Goal: Information Seeking & Learning: Find specific fact

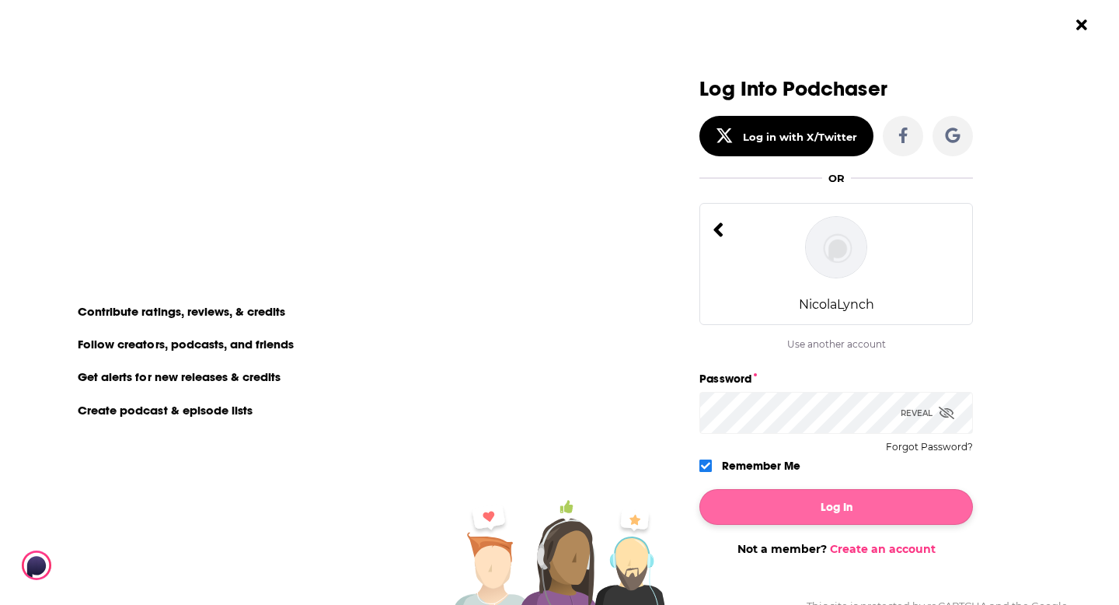
scroll to position [55, 0]
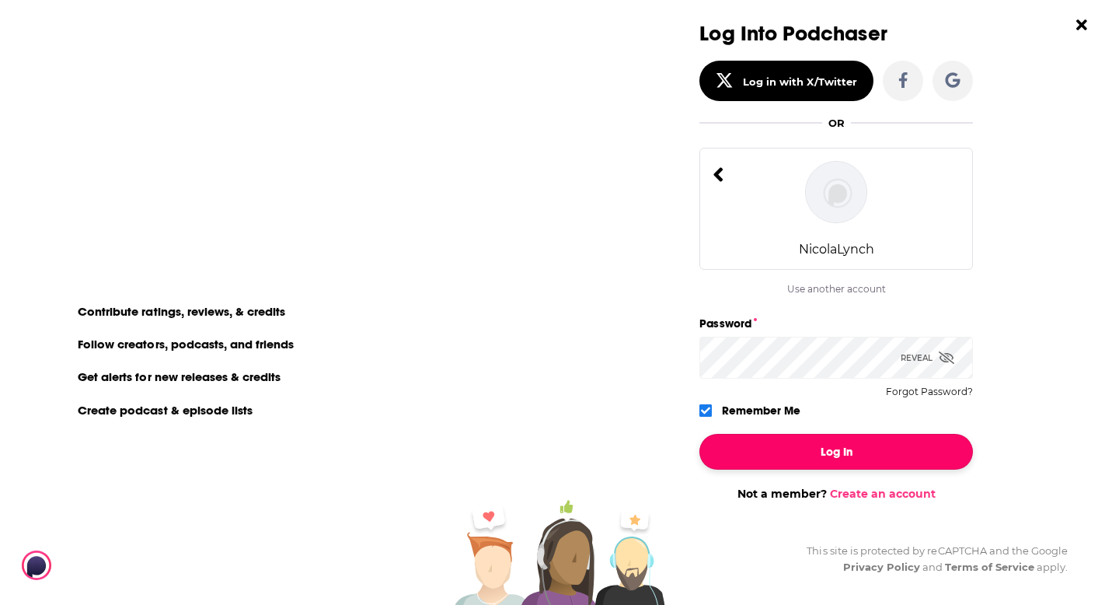
click at [831, 458] on button "Log In" at bounding box center [836, 452] width 274 height 36
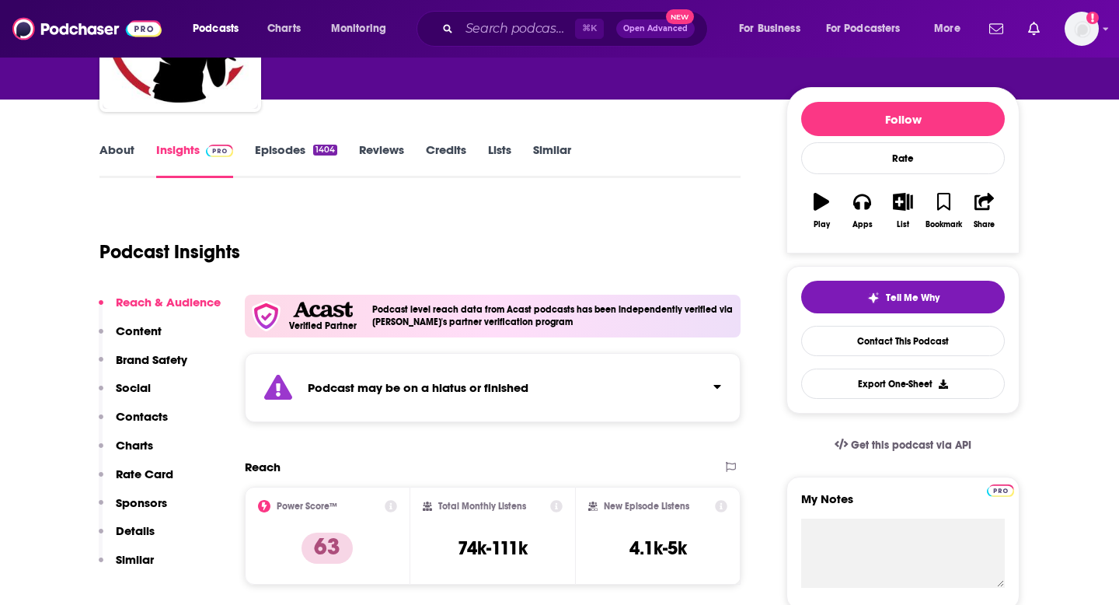
scroll to position [0, 0]
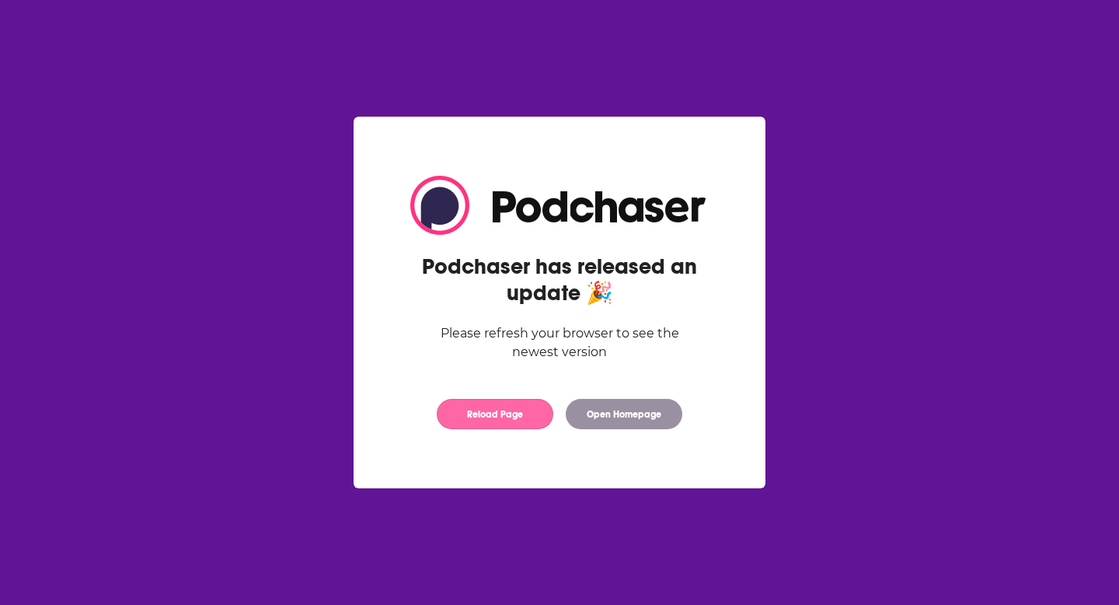
click at [524, 423] on button "Reload Page" at bounding box center [495, 414] width 117 height 30
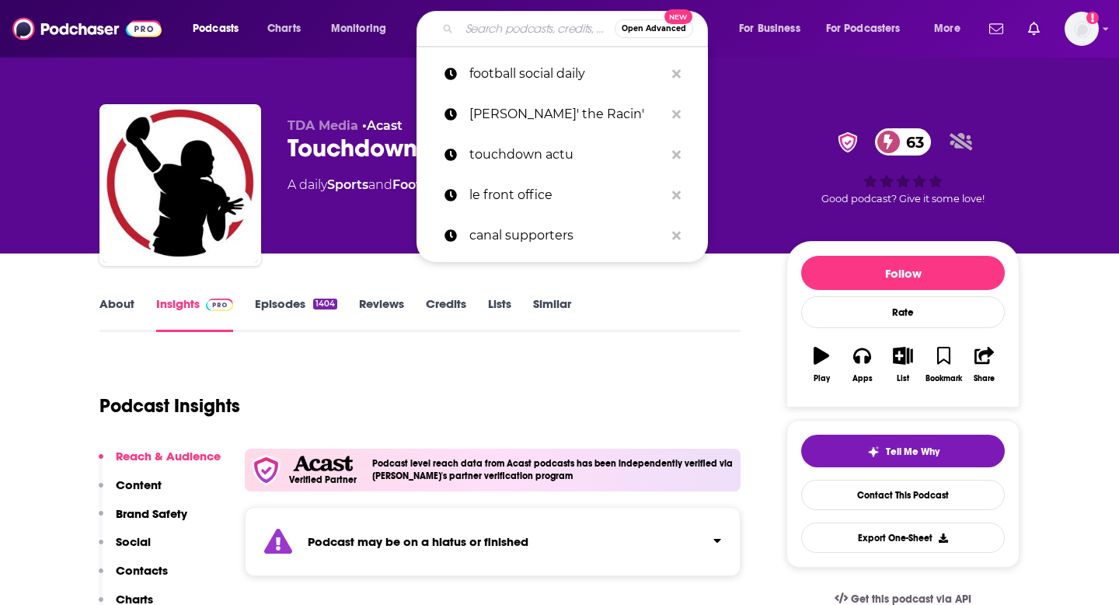
click at [526, 31] on input "Search podcasts, credits, & more..." at bounding box center [536, 28] width 155 height 25
click at [581, 203] on p "le front office" at bounding box center [566, 195] width 195 height 40
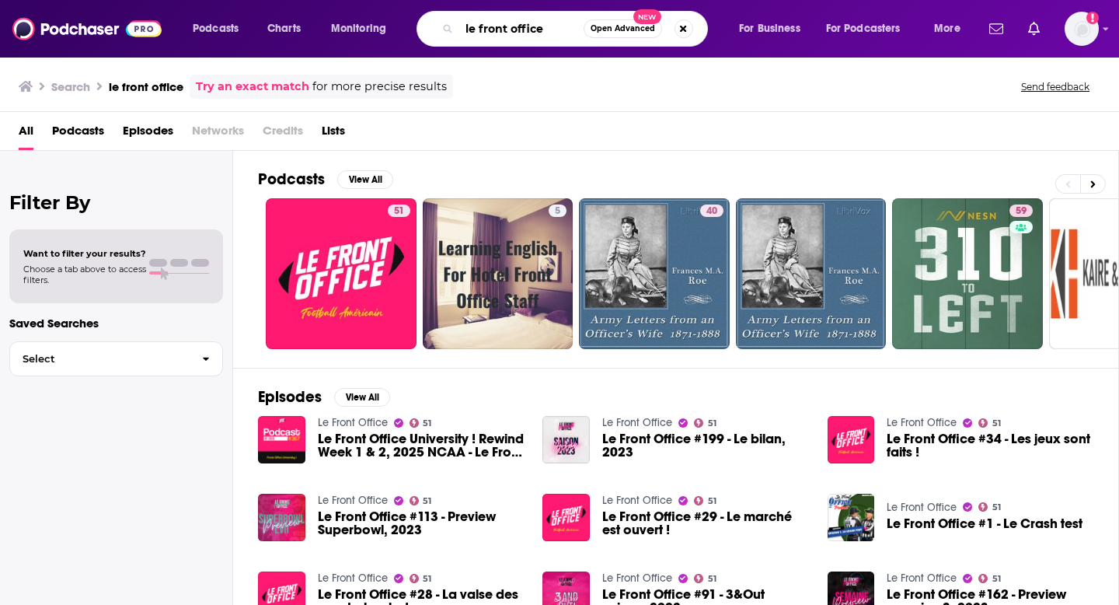
click at [508, 33] on input "le front office" at bounding box center [521, 28] width 124 height 25
type input "fragile"
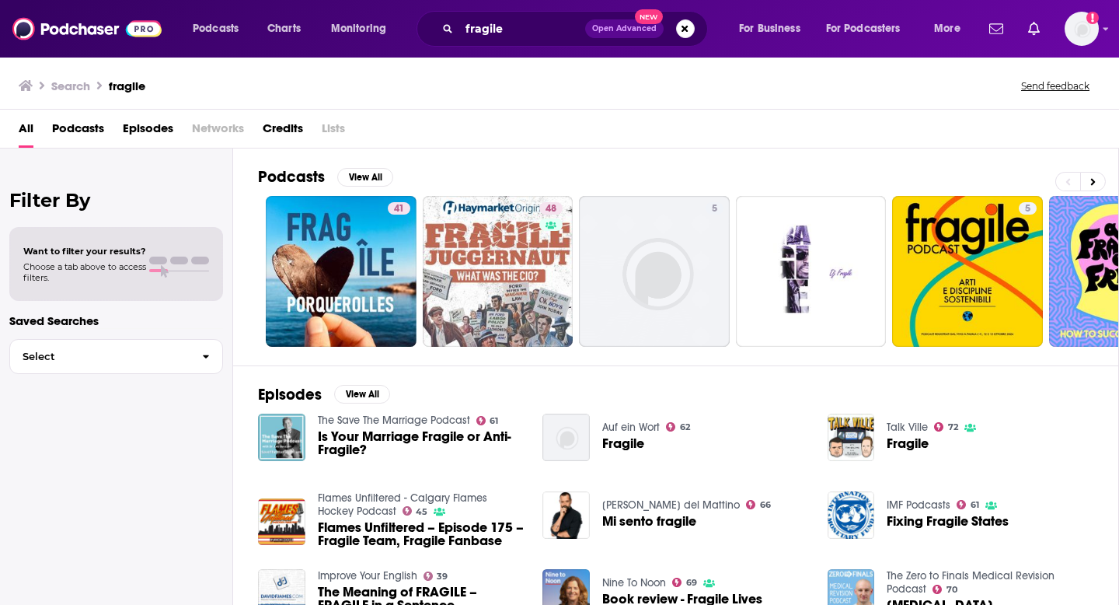
click at [633, 31] on span "Open Advanced" at bounding box center [624, 29] width 64 height 8
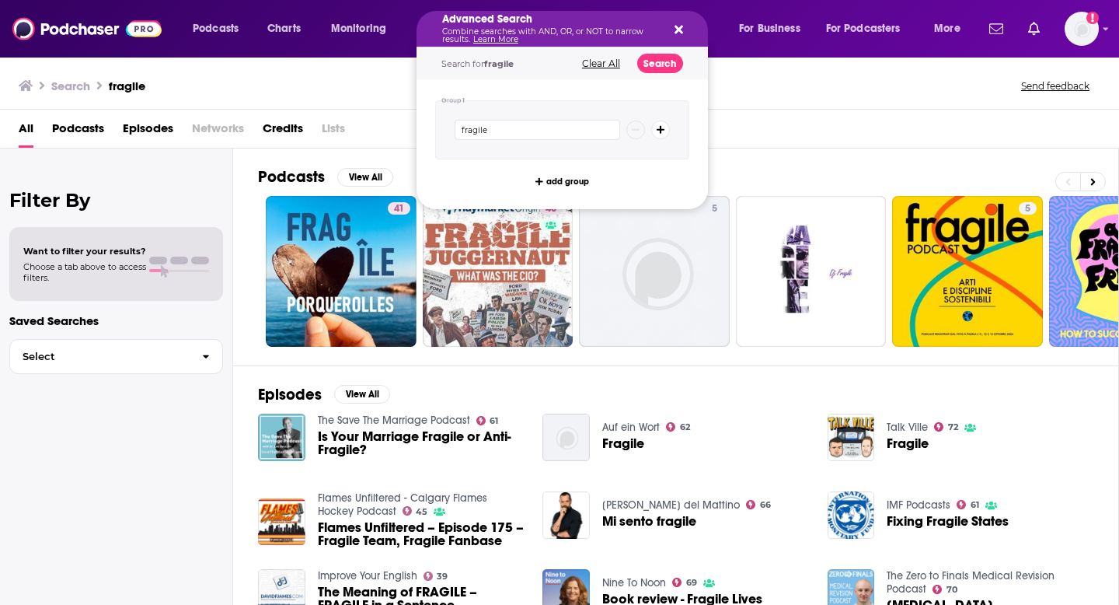
click at [664, 129] on button "Search podcasts, credits, & more..." at bounding box center [660, 129] width 19 height 19
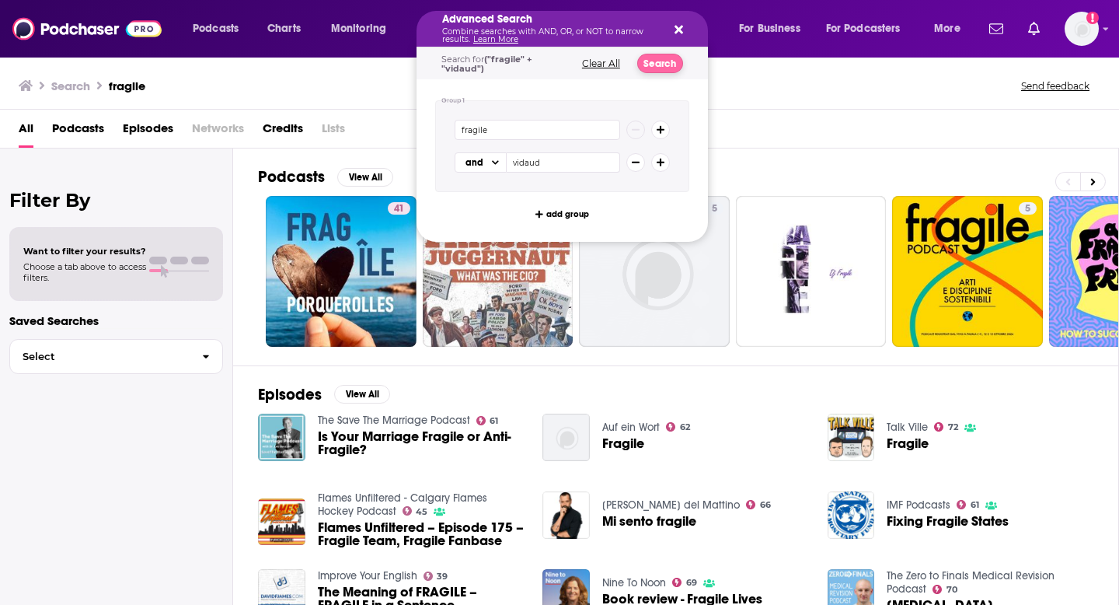
type input "vidaud"
click at [675, 68] on button "Search" at bounding box center [660, 63] width 46 height 19
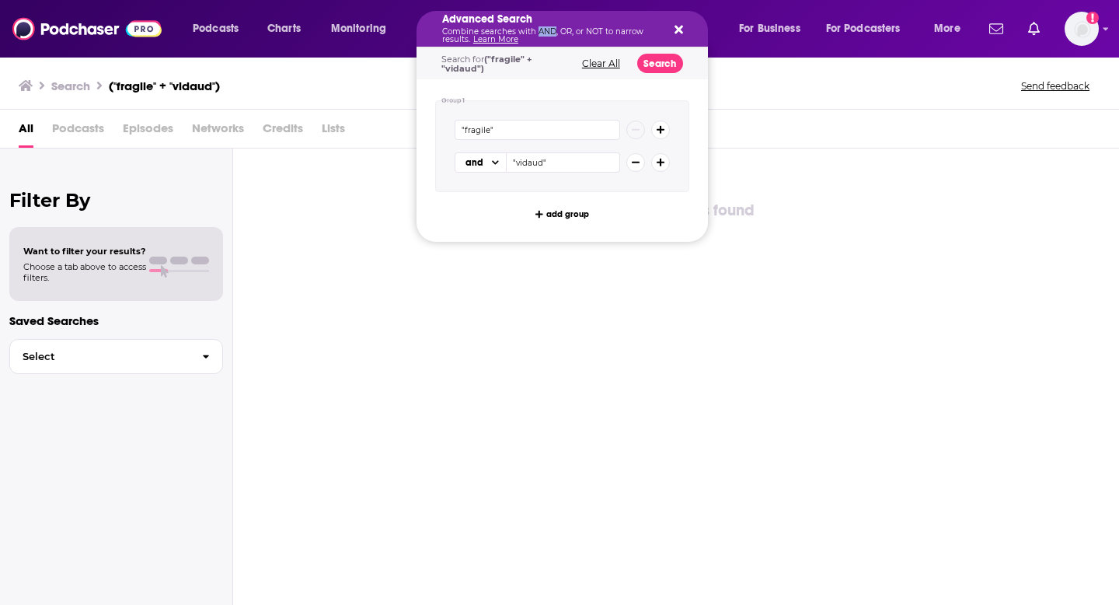
click at [550, 33] on p "Combine searches with AND, OR, or NOT to narrow results. Learn More" at bounding box center [549, 36] width 215 height 16
click at [680, 33] on icon "Search podcasts, credits, & more..." at bounding box center [679, 30] width 9 height 9
click at [549, 32] on p "Combine searches with AND, OR, or NOT to narrow results. Learn More" at bounding box center [549, 36] width 215 height 16
click at [600, 58] on button "Clear All" at bounding box center [600, 63] width 47 height 11
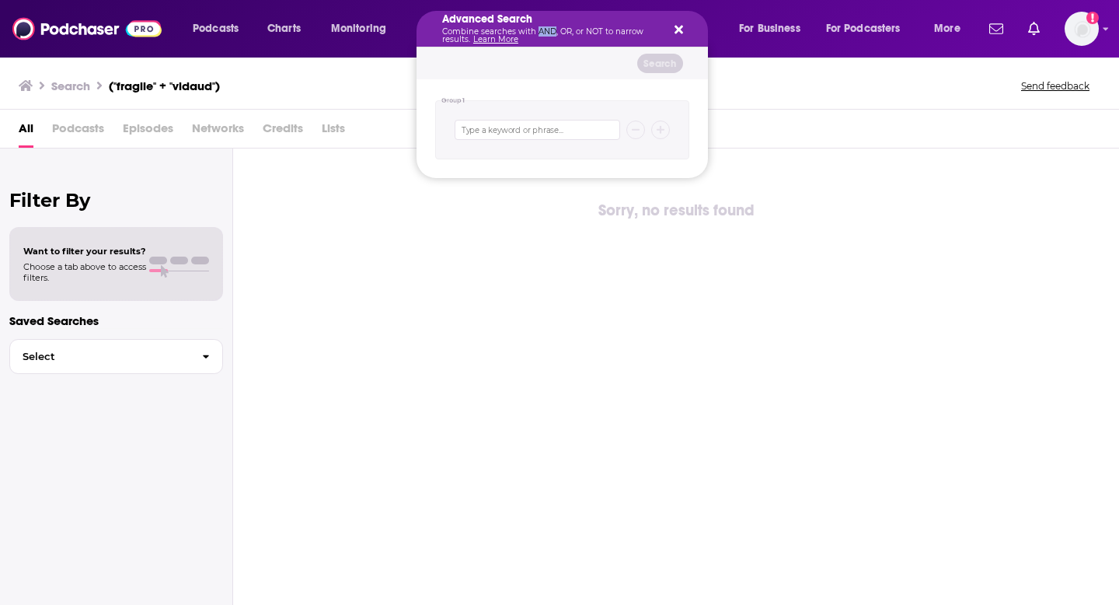
click at [678, 29] on icon "Search podcasts, credits, & more..." at bounding box center [679, 30] width 9 height 9
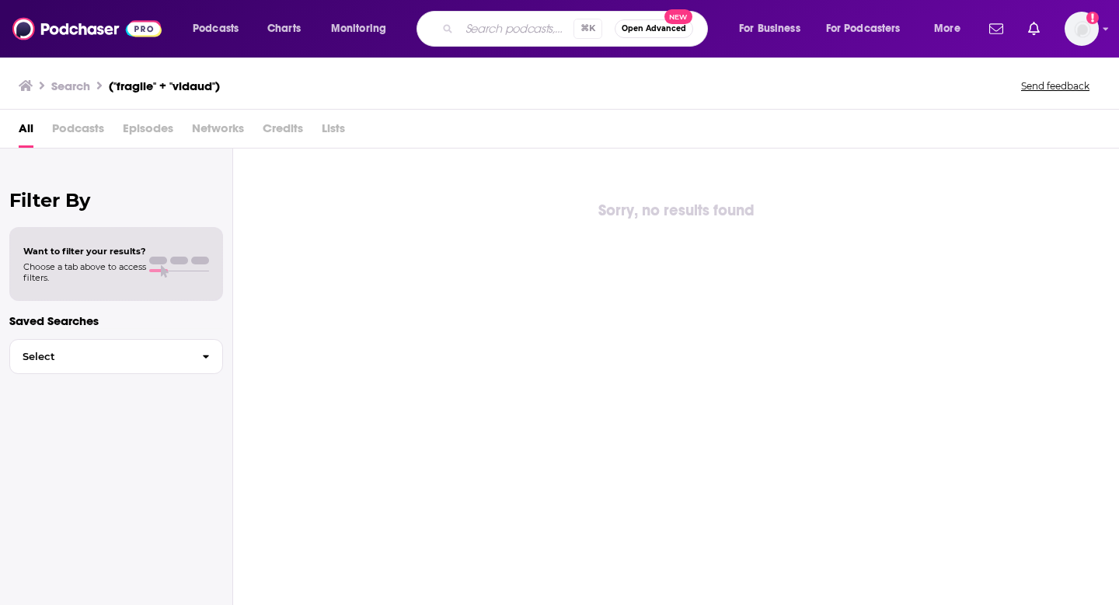
click at [525, 34] on input "Search podcasts, credits, & more..." at bounding box center [516, 28] width 114 height 25
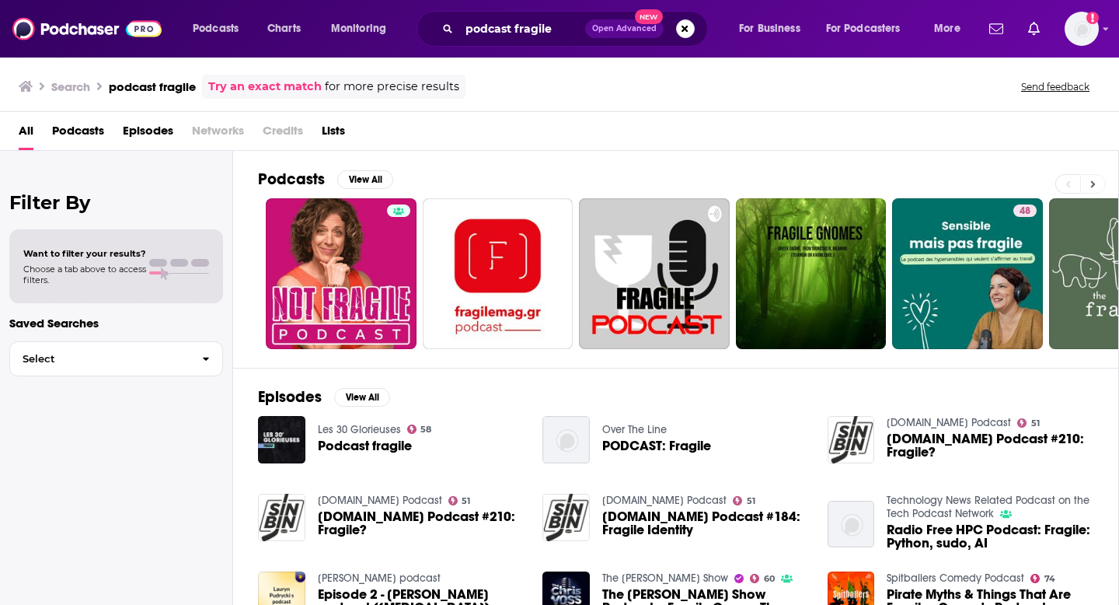
click at [1090, 176] on button at bounding box center [1093, 183] width 26 height 19
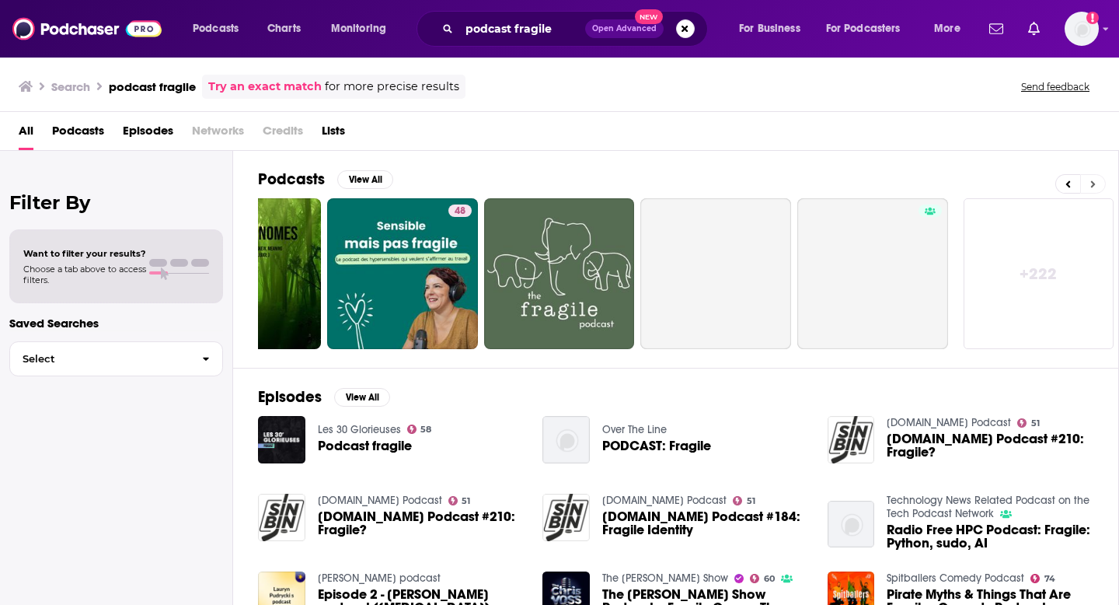
scroll to position [0, 567]
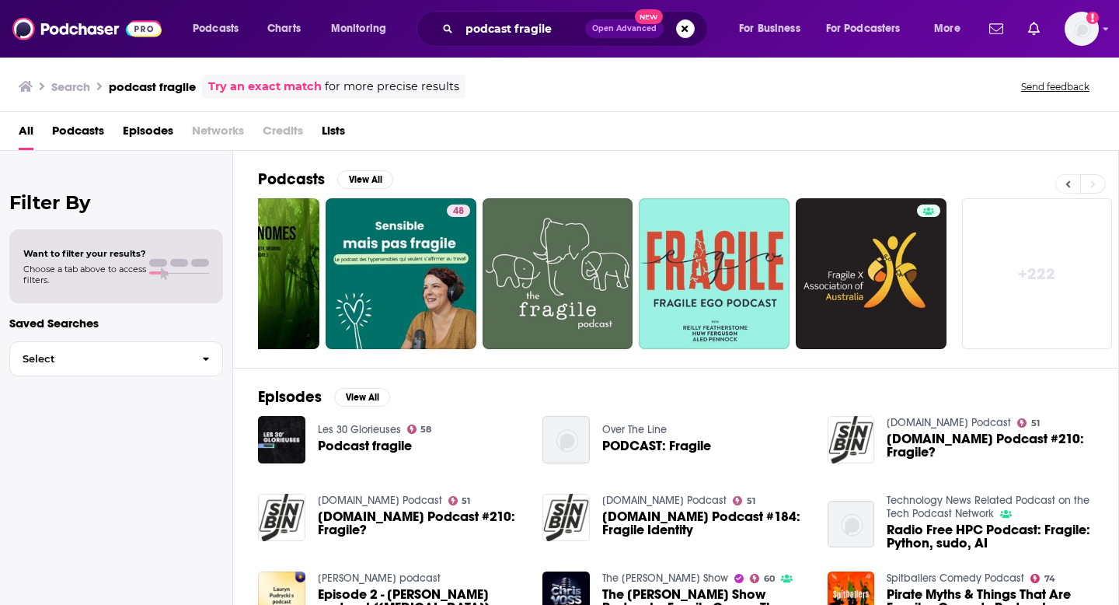
click at [1067, 184] on icon at bounding box center [1068, 183] width 5 height 7
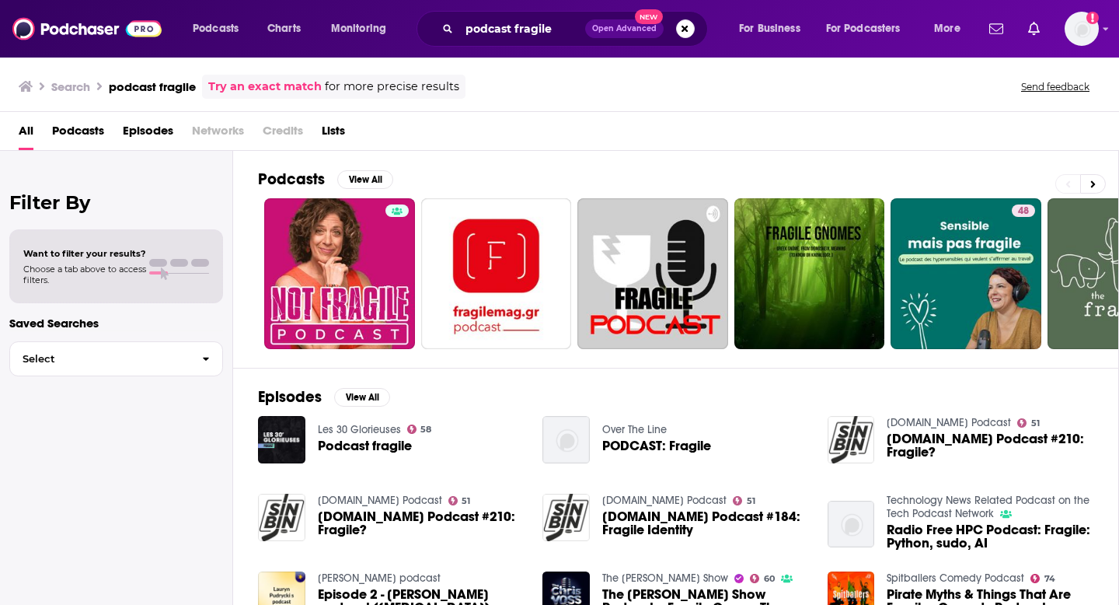
scroll to position [0, 0]
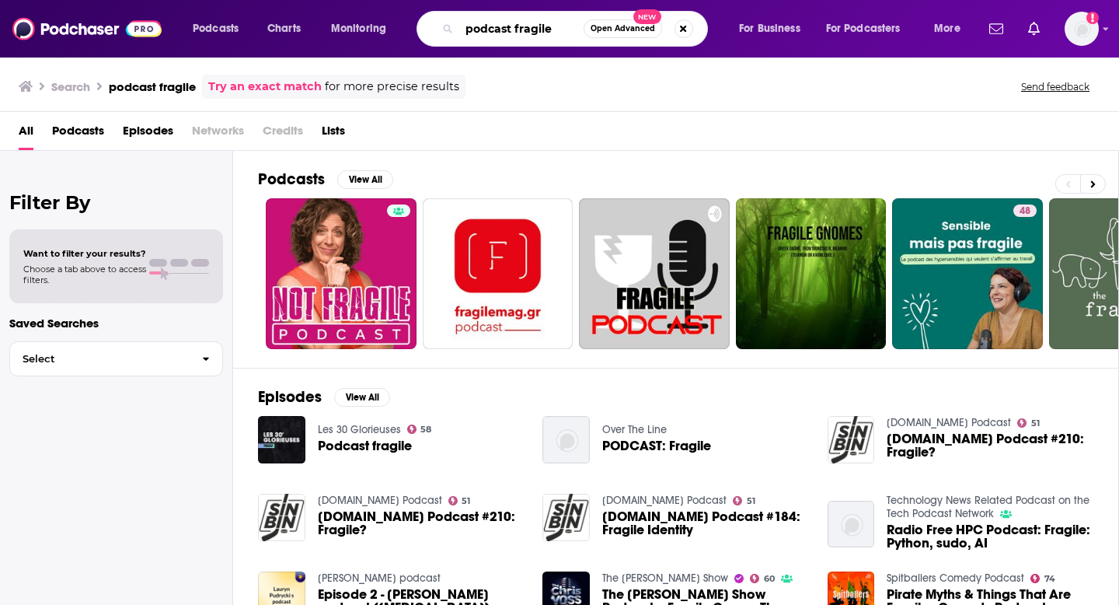
click at [477, 28] on input "podcast fragile" at bounding box center [521, 28] width 124 height 25
click at [832, 31] on span "For Podcasters" at bounding box center [863, 29] width 75 height 22
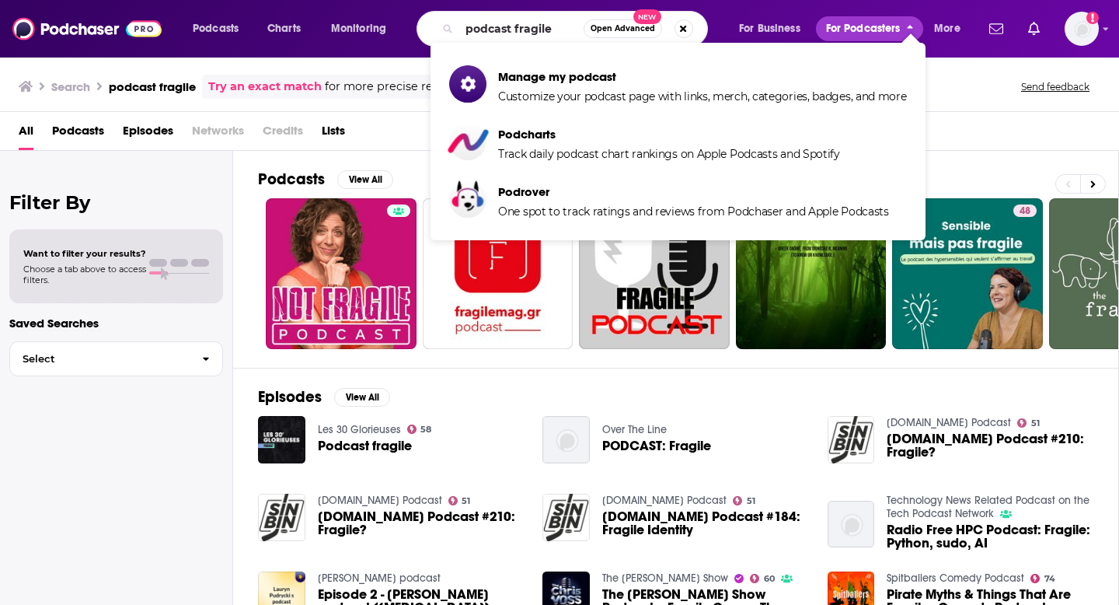
click at [831, 30] on span "For Podcasters" at bounding box center [863, 29] width 75 height 22
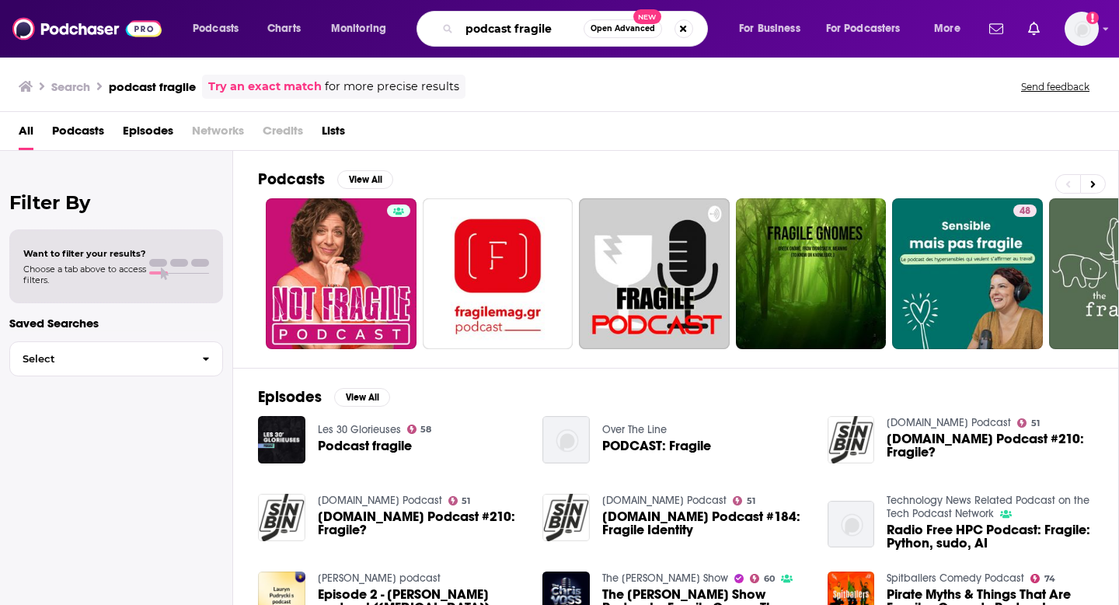
click at [518, 30] on input "podcast fragile" at bounding box center [521, 28] width 124 height 25
type input "emilie vidaud"
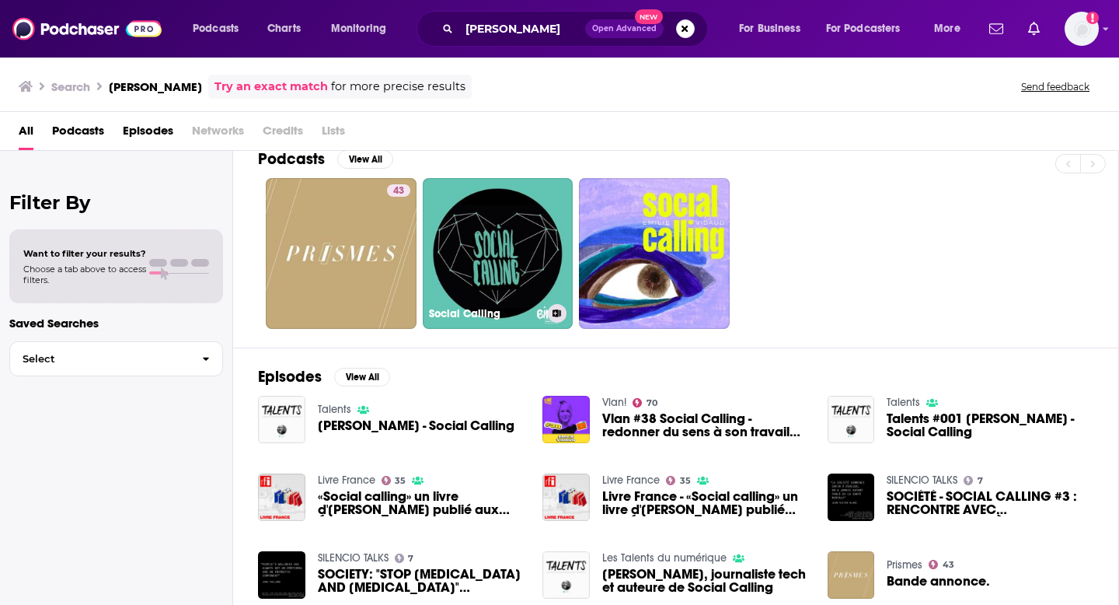
scroll to position [19, 0]
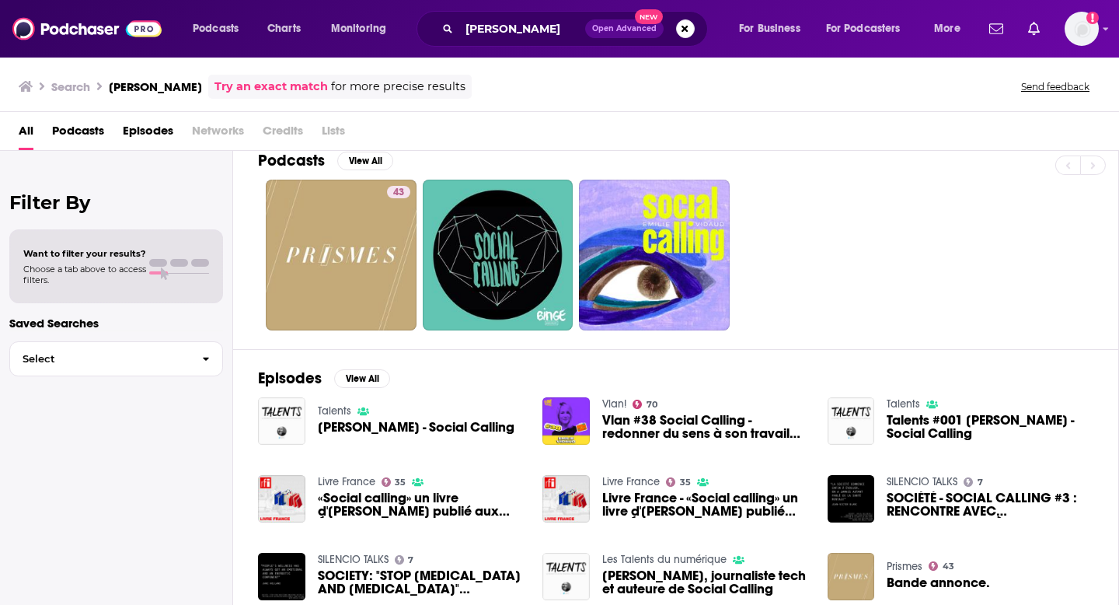
click at [24, 89] on icon at bounding box center [26, 86] width 14 height 12
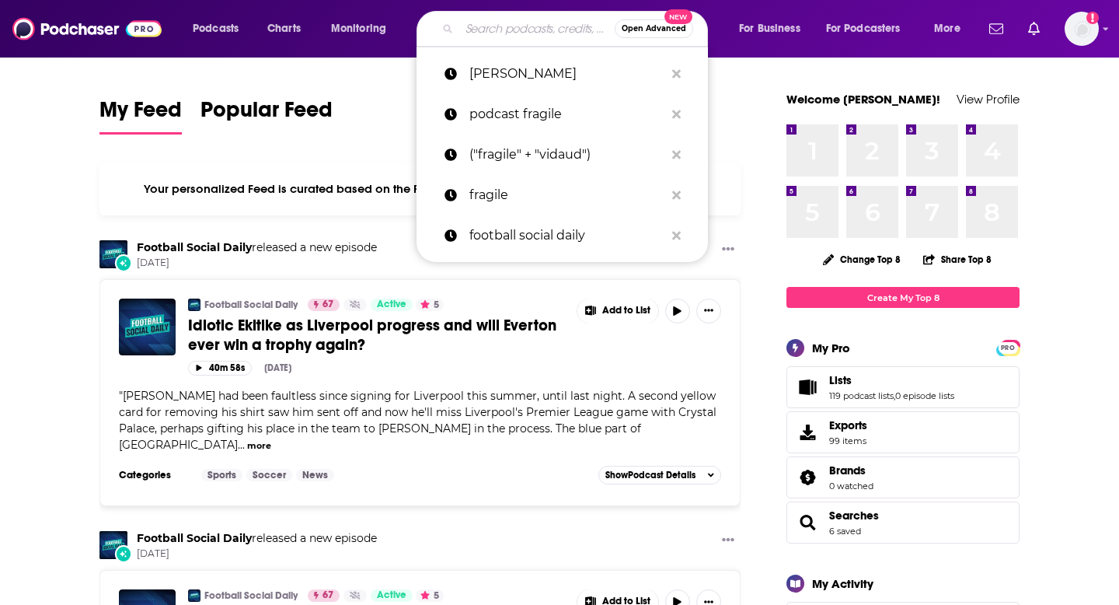
click at [462, 25] on input "Search podcasts, credits, & more..." at bounding box center [536, 28] width 155 height 25
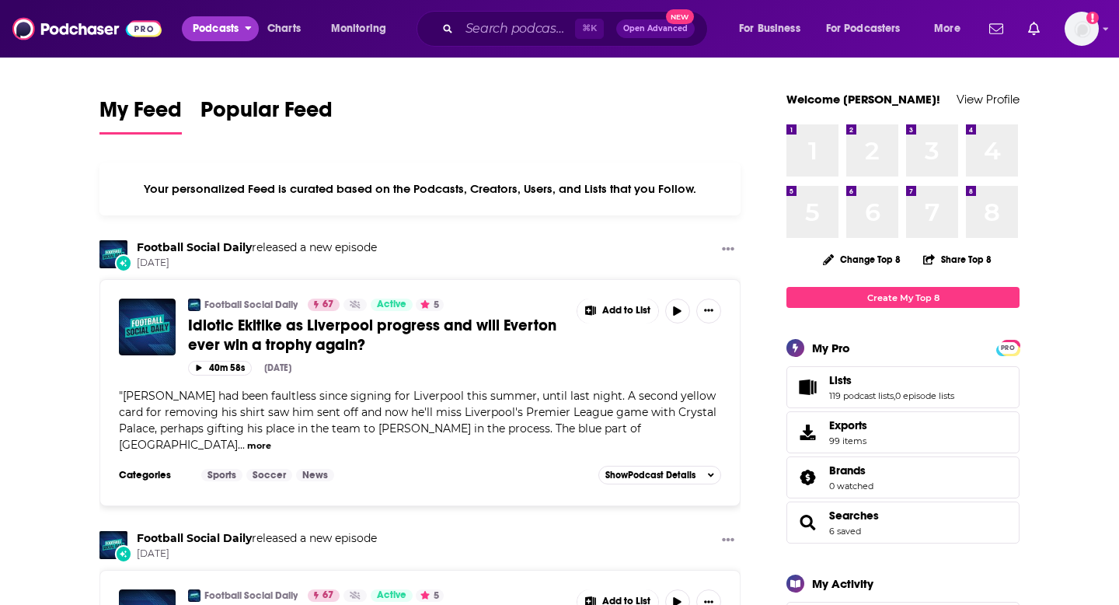
click at [225, 24] on span "Podcasts" at bounding box center [216, 29] width 46 height 22
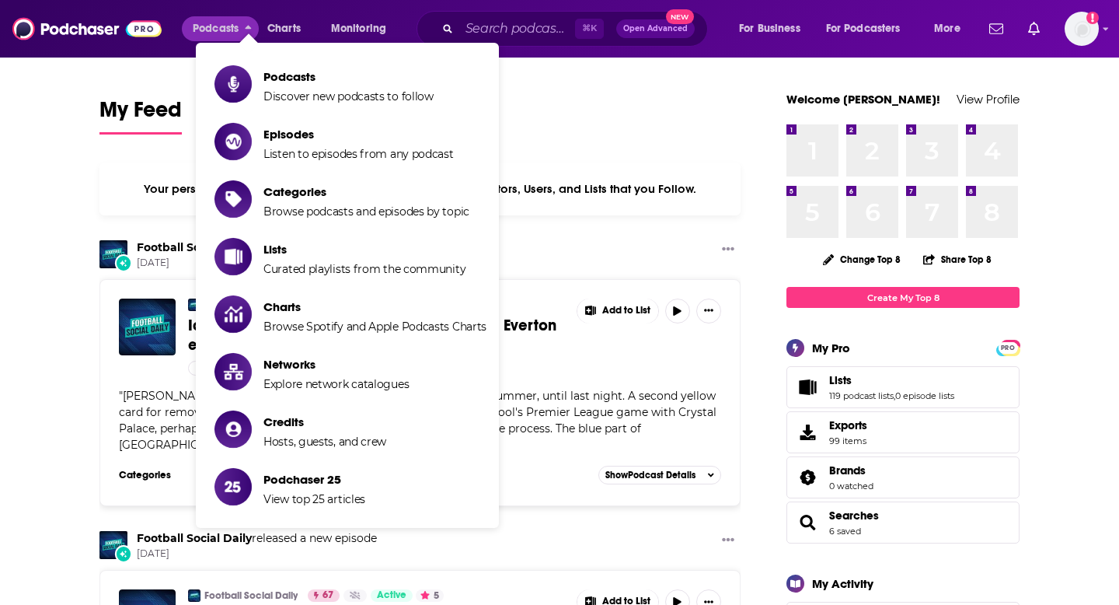
click at [728, 46] on div "Podcasts Charts Monitoring ⌘ K Open Advanced New For Business For Podcasters Mo…" at bounding box center [578, 29] width 793 height 36
